Goal: Information Seeking & Learning: Learn about a topic

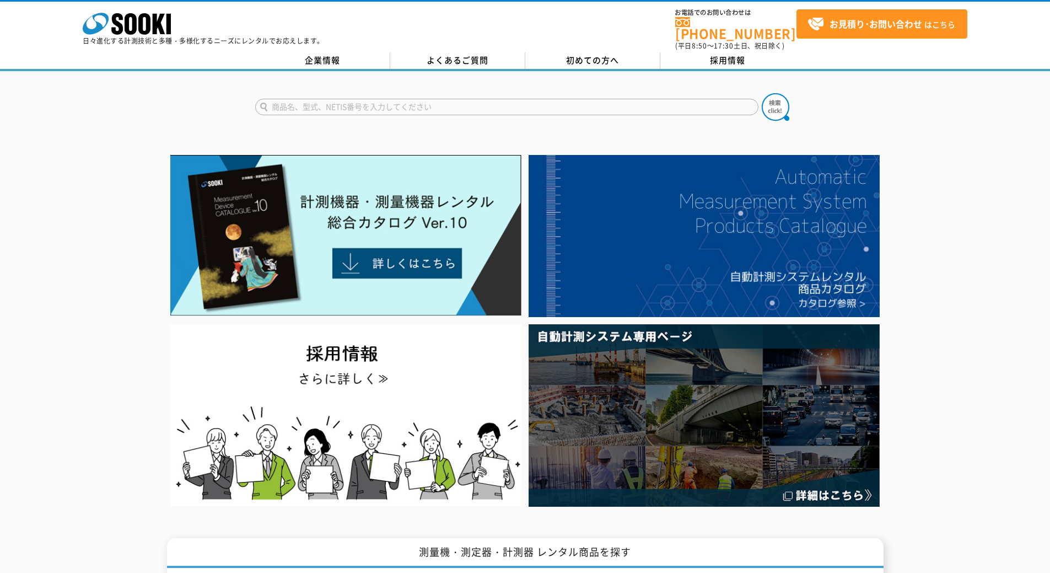
click at [455, 107] on input "text" at bounding box center [506, 107] width 503 height 17
type input "Safie"
click at [762, 93] on button at bounding box center [776, 107] width 28 height 28
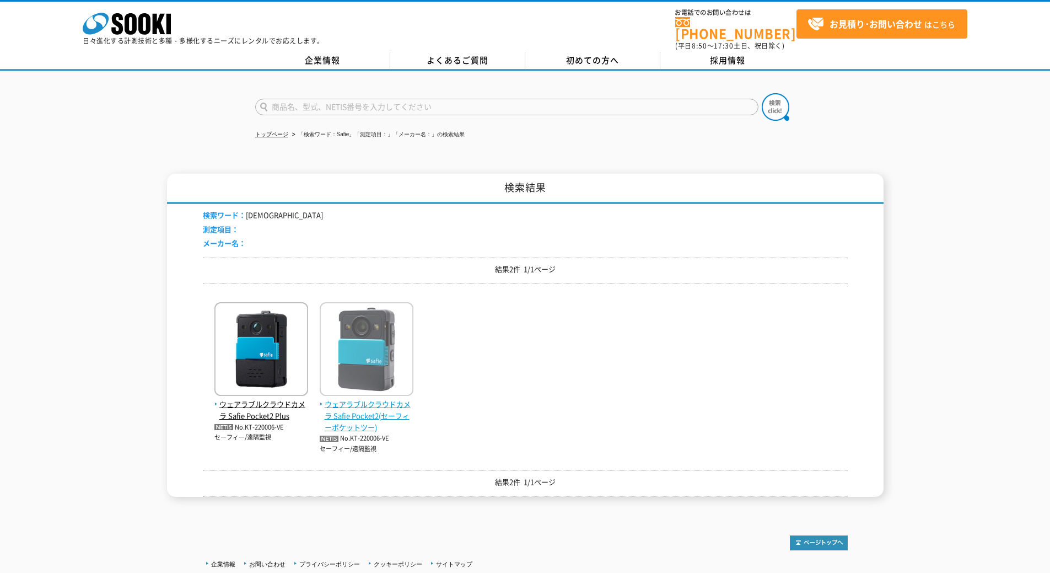
scroll to position [79, 0]
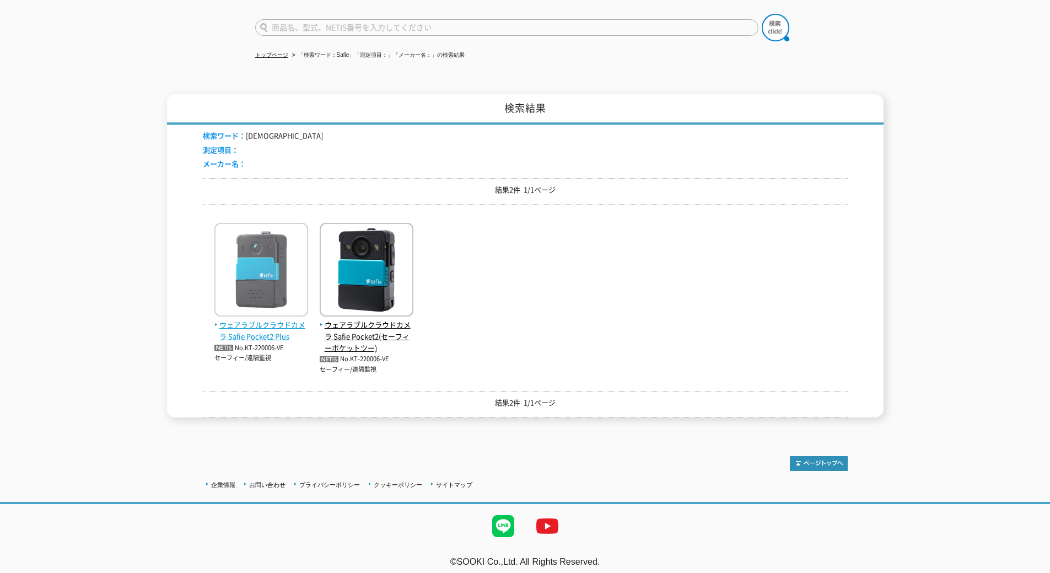
click at [255, 268] on img at bounding box center [261, 271] width 94 height 96
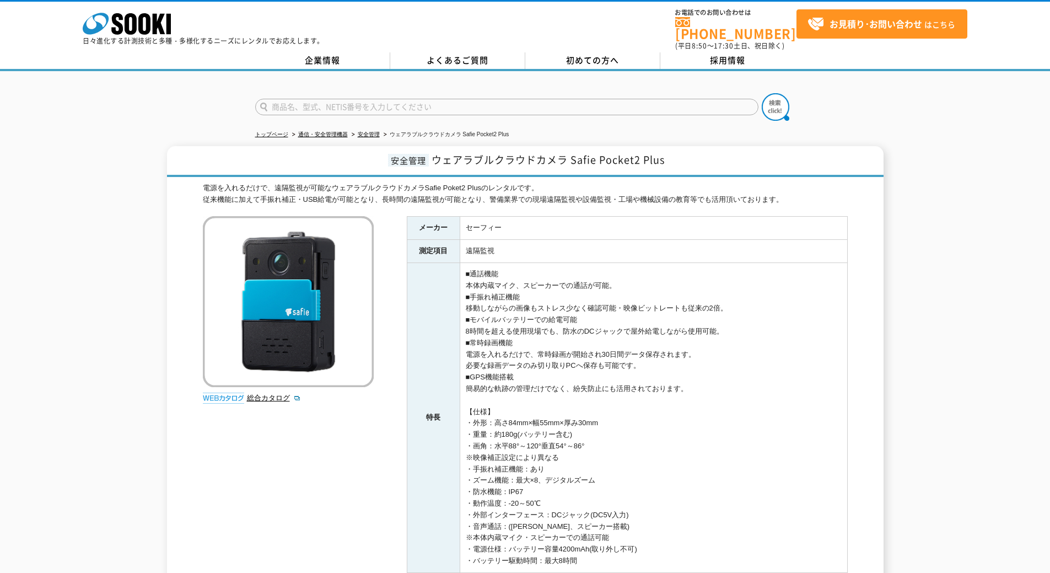
click at [261, 572] on div "電源を入れるだけで、遠隔監視が可能なウェアラブルクラウドカメラSafie Poket2 Plusのレンタルです。 従来機能に加えて手振れ補正・USB給電が可能…" at bounding box center [525, 426] width 645 height 489
click at [58, 219] on div "安全管理 ウェアラブルクラウドカメラ Safie Pocket2 Plus 電源を入れるだけで、遠隔監視が可能なウェアラブルクラウドカメラSafie Poke…" at bounding box center [525, 409] width 1050 height 526
click at [319, 99] on input "text" at bounding box center [506, 107] width 503 height 17
type input "Gリポ"
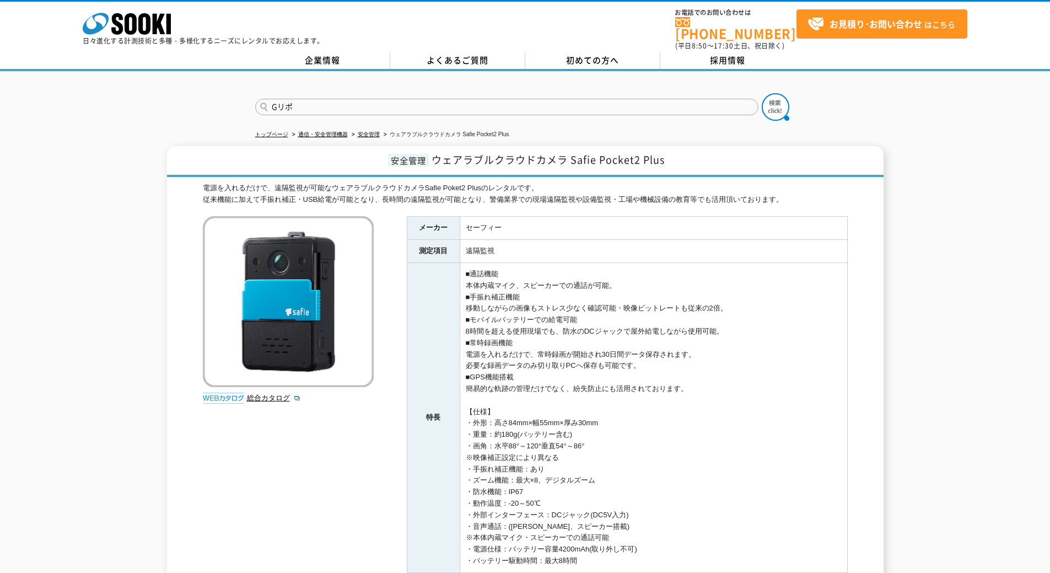
click at [762, 93] on button at bounding box center [776, 107] width 28 height 28
drag, startPoint x: 573, startPoint y: 149, endPoint x: 684, endPoint y: 158, distance: 111.7
click at [684, 158] on h1 "安全管理 ウェアラブルクラウドカメラ Safie Pocket2 Plus" at bounding box center [525, 161] width 716 height 31
copy span "Safie Pocket2 Plus"
click at [993, 148] on div "安全管理 ウェアラブルクラウドカメラ Safie Pocket2 Plus 電源を入れるだけで、遠隔監視が可能なウェアラブルクラウドカメラSafie Poke…" at bounding box center [525, 409] width 1050 height 526
